Goal: Check status: Check status

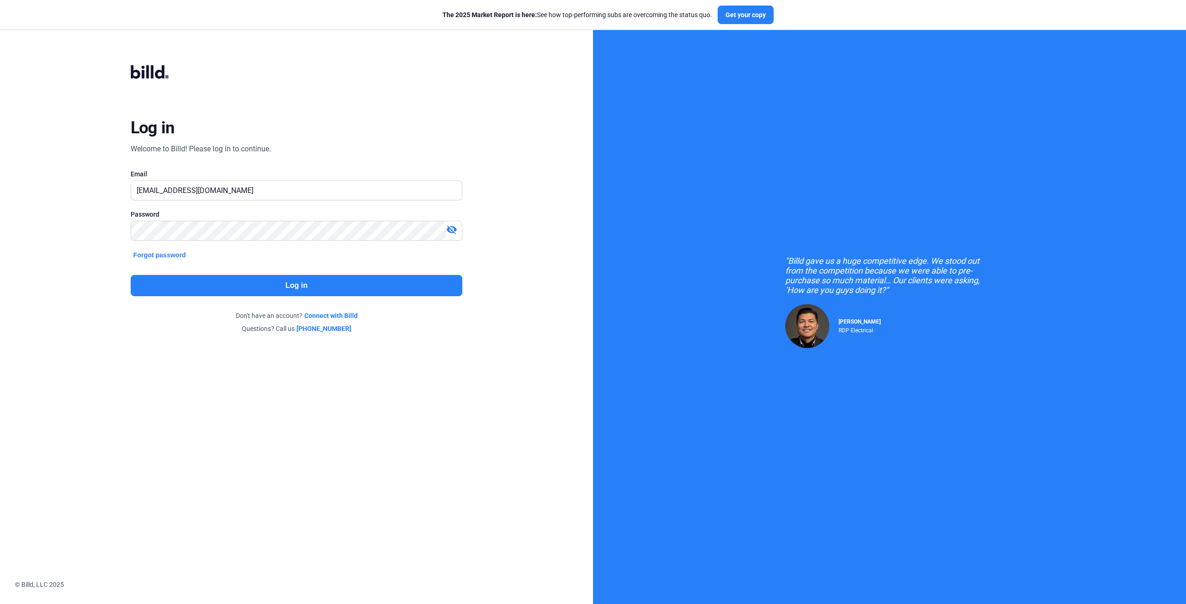
click at [361, 285] on button "Log in" at bounding box center [297, 285] width 332 height 21
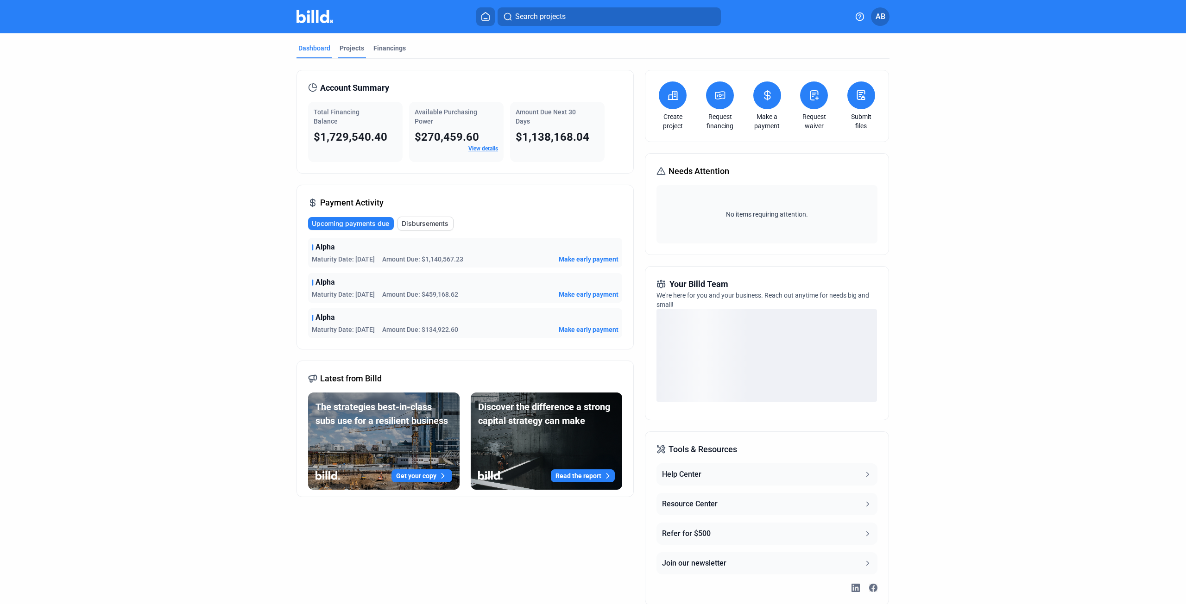
click at [347, 48] on div "Projects" at bounding box center [351, 48] width 25 height 9
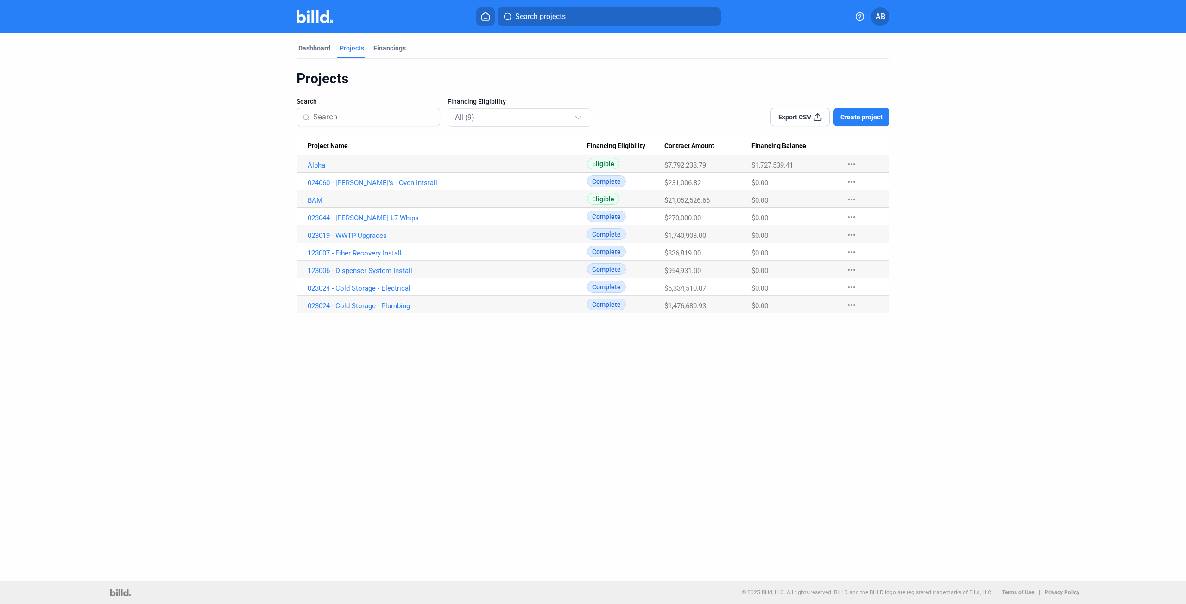
click at [320, 166] on link "Alpha" at bounding box center [447, 165] width 279 height 8
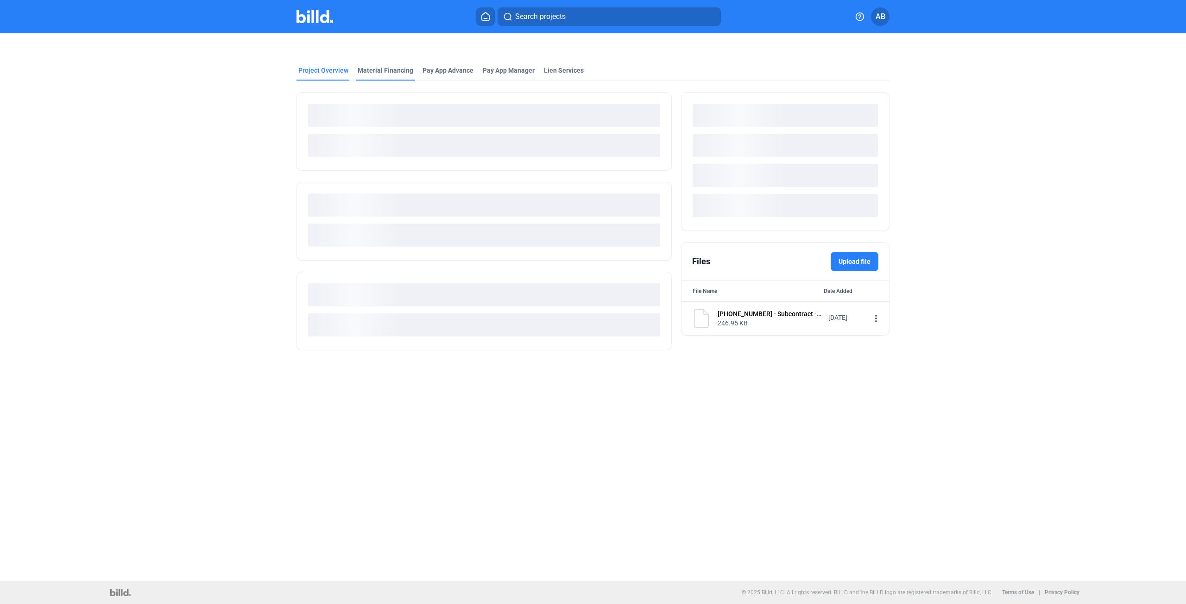
click at [383, 71] on div "Project Overview Material Financing Pay App Advance Pay App Manager Lien Servic…" at bounding box center [593, 197] width 996 height 328
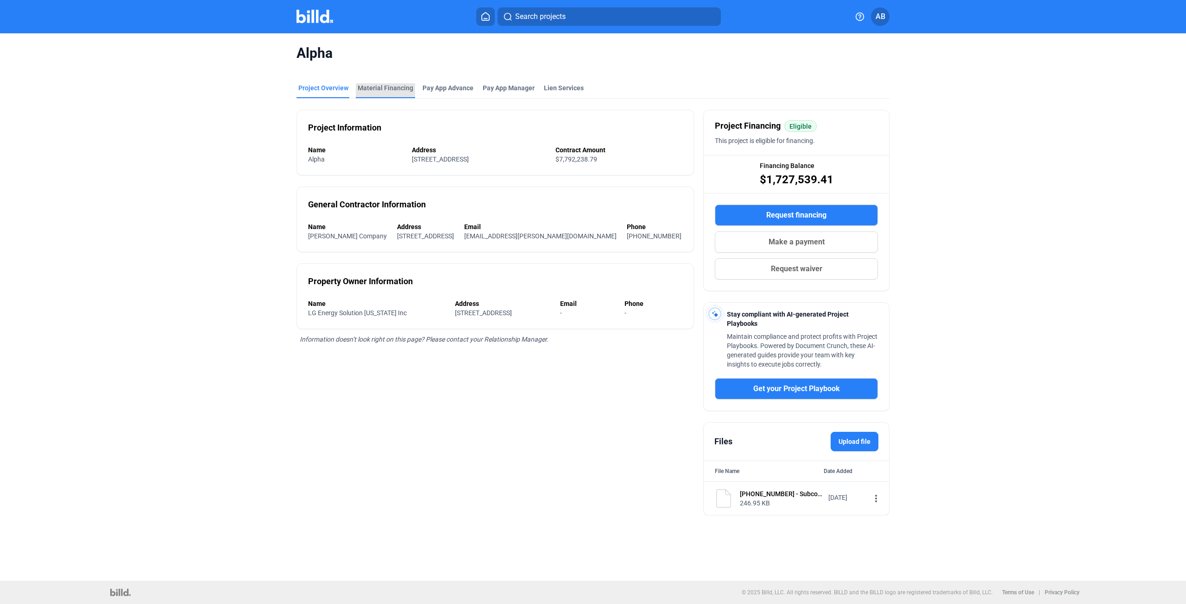
click at [385, 85] on div "Material Financing" at bounding box center [386, 87] width 56 height 9
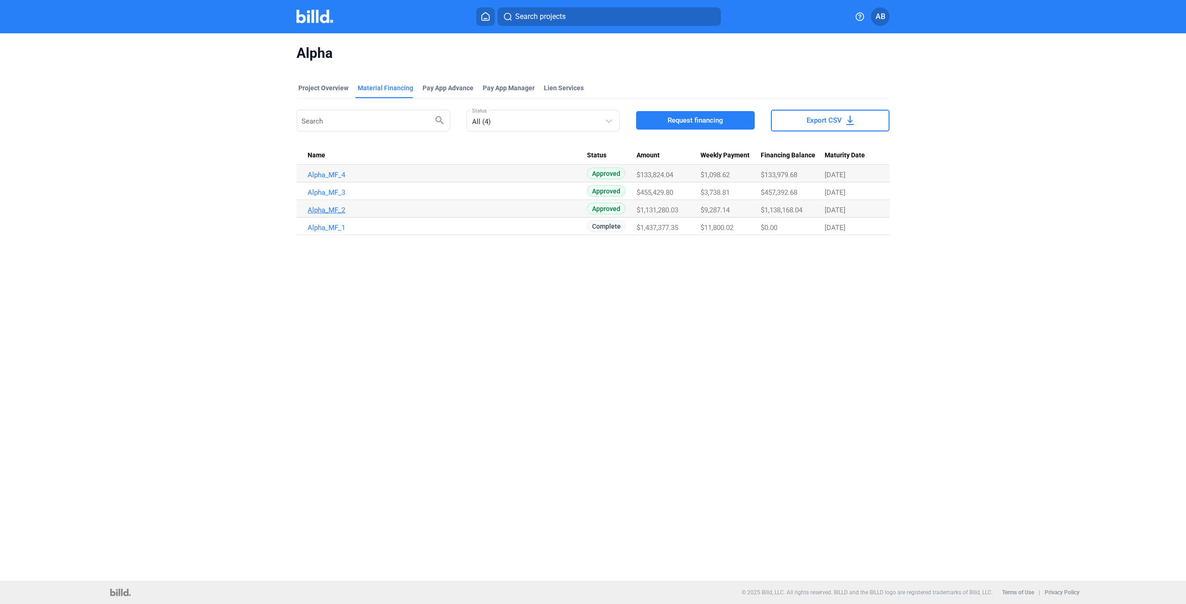
click at [332, 210] on link "Alpha_MF_2" at bounding box center [447, 210] width 279 height 8
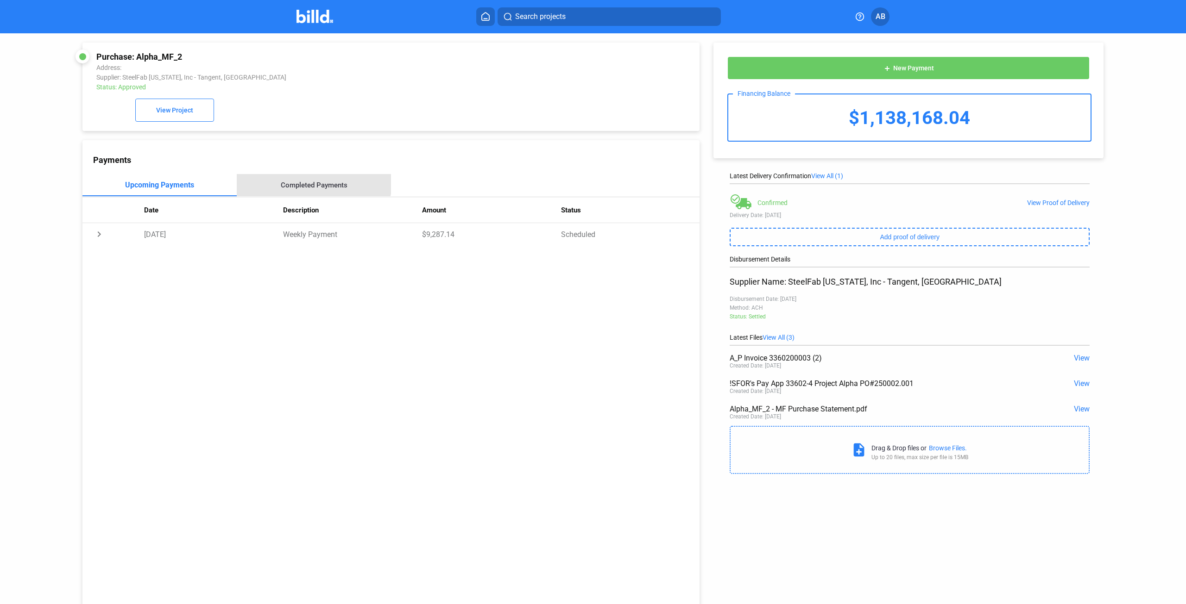
click at [313, 182] on div "Completed Payments" at bounding box center [314, 185] width 154 height 22
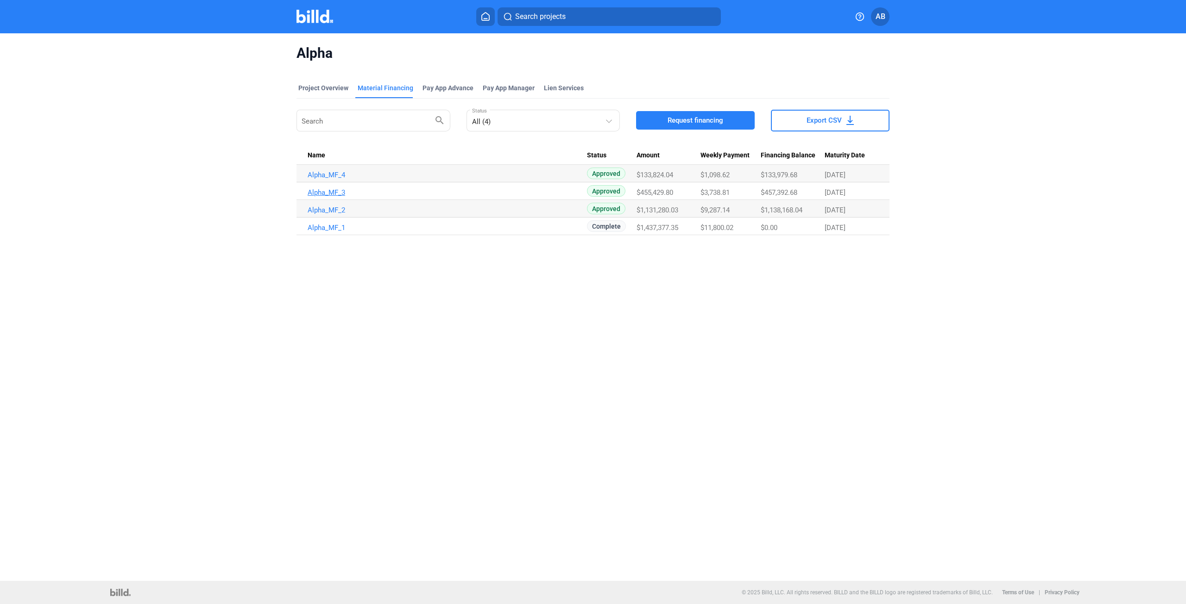
click at [339, 195] on link "Alpha_MF_3" at bounding box center [447, 192] width 279 height 8
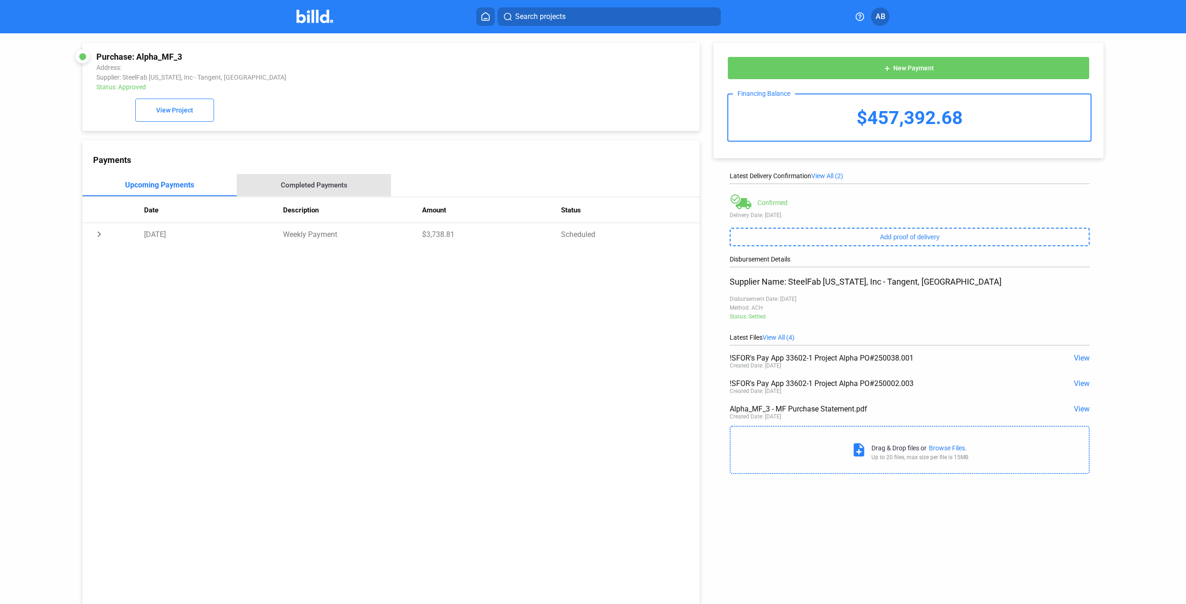
click at [317, 185] on div "Completed Payments" at bounding box center [314, 185] width 67 height 8
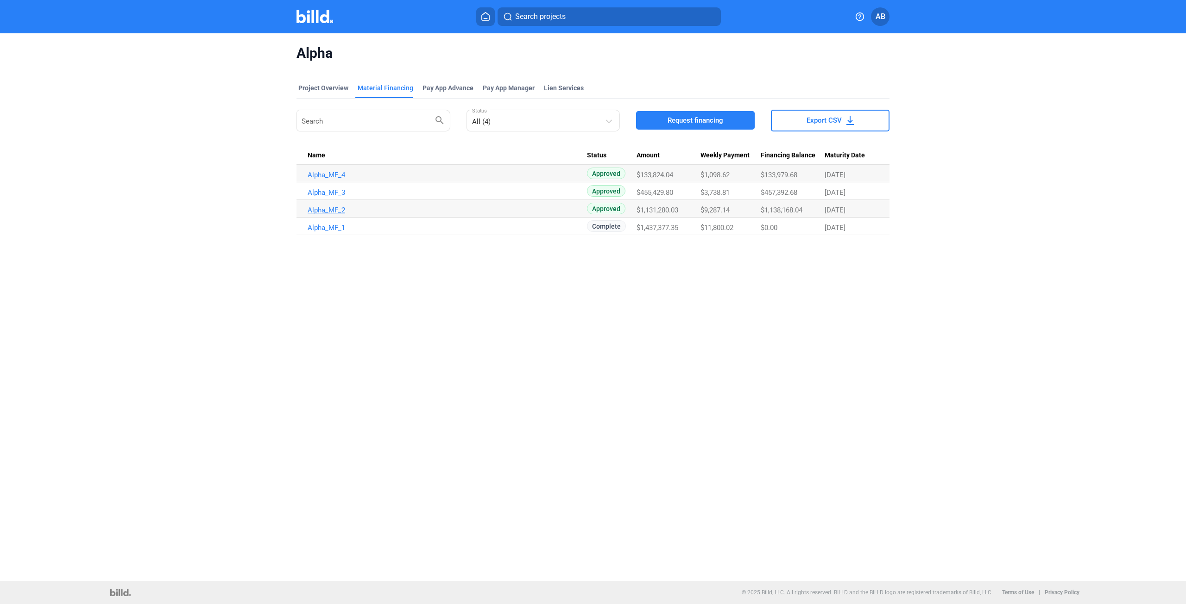
click at [334, 213] on link "Alpha_MF_2" at bounding box center [447, 210] width 279 height 8
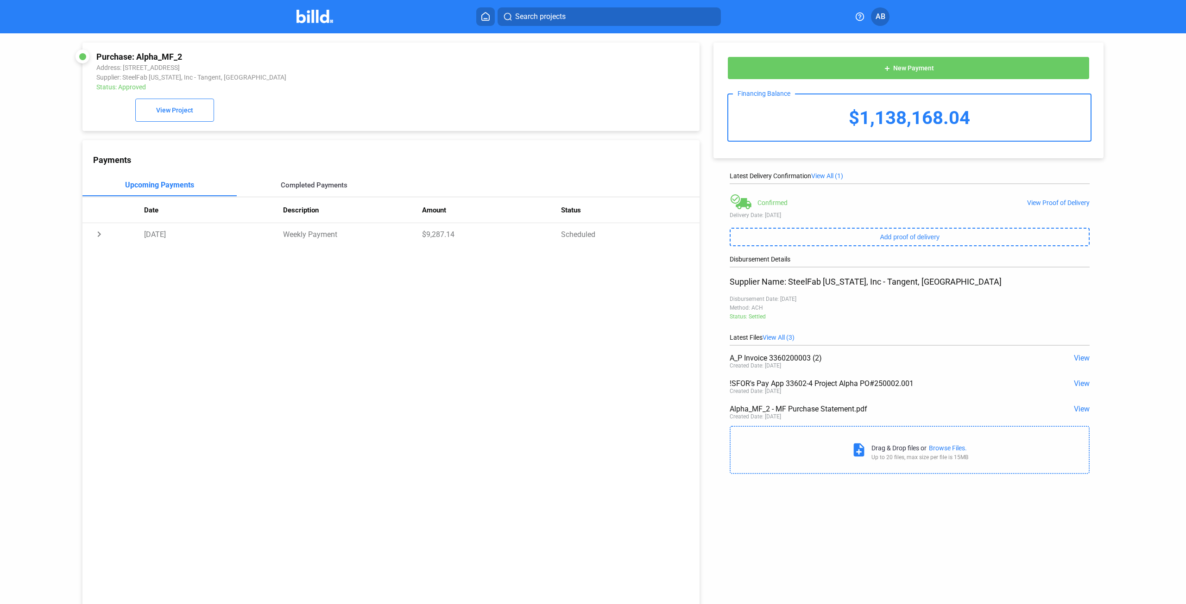
click at [324, 186] on div "Completed Payments" at bounding box center [314, 185] width 67 height 8
